Goal: Information Seeking & Learning: Learn about a topic

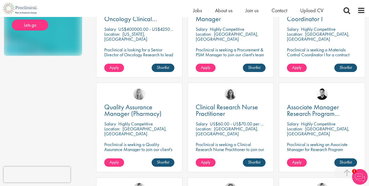
scroll to position [417, 0]
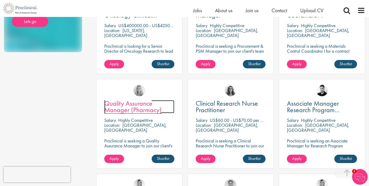
click at [118, 107] on span "Quality Assurance Manager (Pharmacy)" at bounding box center [132, 106] width 57 height 15
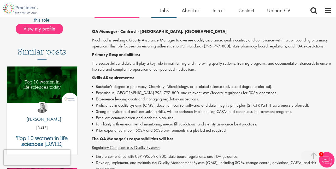
scroll to position [123, 0]
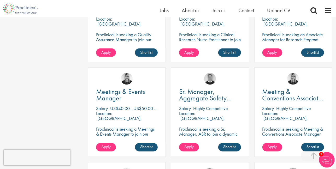
scroll to position [527, 0]
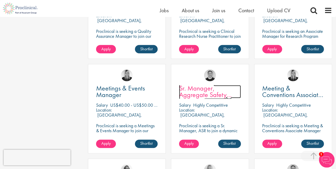
click at [203, 93] on span "Sr. Manager, Aggregate Safety Reporting" at bounding box center [205, 95] width 52 height 22
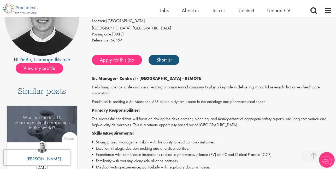
scroll to position [107, 0]
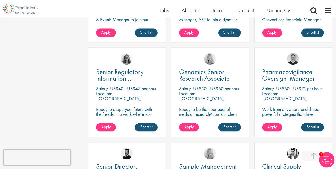
scroll to position [645, 0]
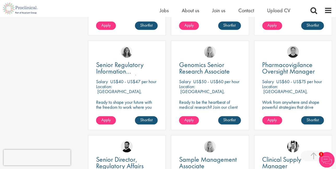
click at [113, 76] on div "Senior Regulatory Information Management/Innovation Specialist [GEOGRAPHIC_DATA…" at bounding box center [127, 84] width 78 height 89
click at [123, 72] on span "Senior Regulatory Information Management/Innovation Specialist" at bounding box center [130, 74] width 68 height 28
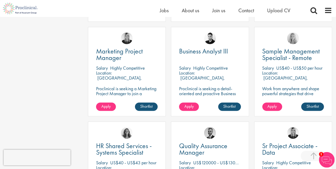
scroll to position [848, 0]
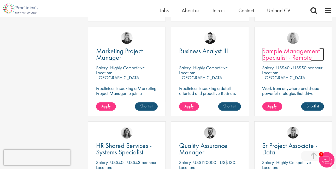
click at [292, 54] on span "Sample Management Specialist - Remote" at bounding box center [291, 53] width 58 height 15
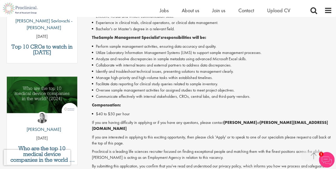
scroll to position [209, 0]
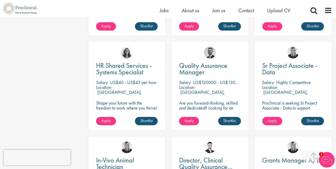
scroll to position [936, 0]
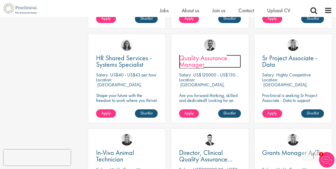
click at [195, 65] on span "Quality Assurance Manager" at bounding box center [203, 60] width 48 height 15
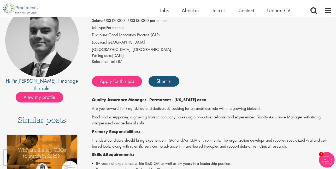
scroll to position [57, 0]
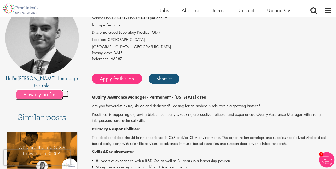
click at [59, 89] on span "View my profile" at bounding box center [39, 94] width 47 height 10
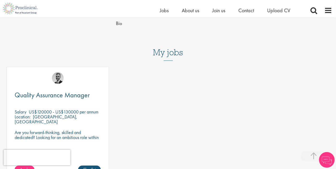
scroll to position [209, 0]
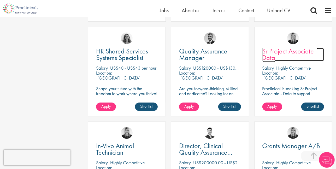
click at [273, 51] on span "Sr Project Associate - Data" at bounding box center [289, 54] width 55 height 15
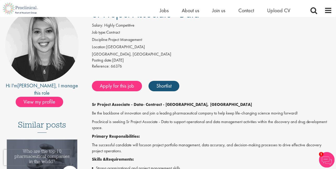
scroll to position [50, 0]
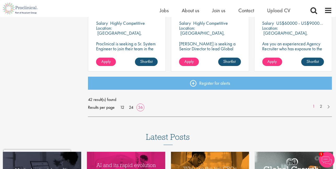
scroll to position [1184, 0]
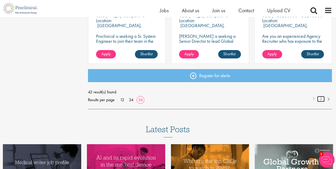
click at [322, 99] on link "2" at bounding box center [321, 99] width 8 height 6
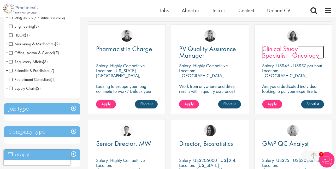
click at [270, 56] on span "Clinical Study Specialist - Oncology" at bounding box center [290, 51] width 57 height 15
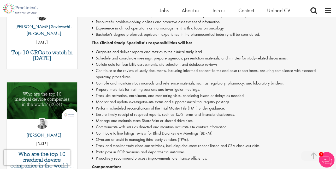
scroll to position [213, 0]
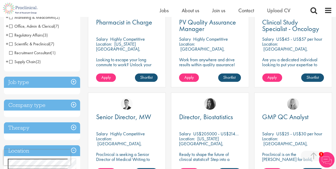
scroll to position [118, 0]
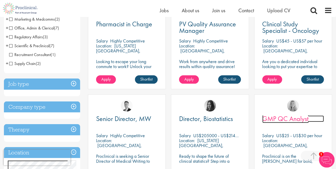
click at [279, 119] on span "GMP QC Analyst" at bounding box center [285, 118] width 46 height 9
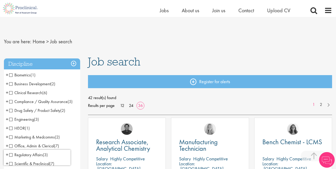
scroll to position [1184, 0]
